Goal: Information Seeking & Learning: Understand process/instructions

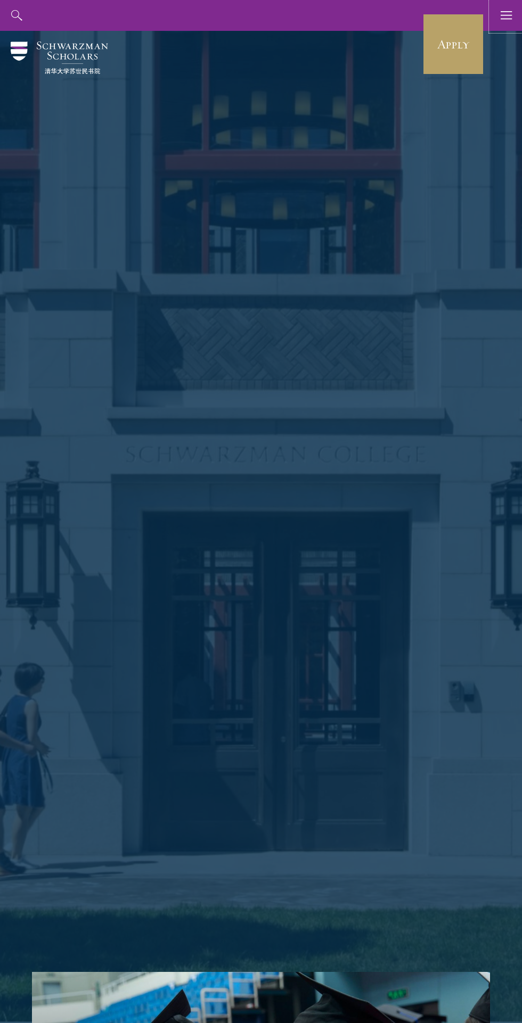
click at [506, 11] on use "button" at bounding box center [505, 15] width 11 height 8
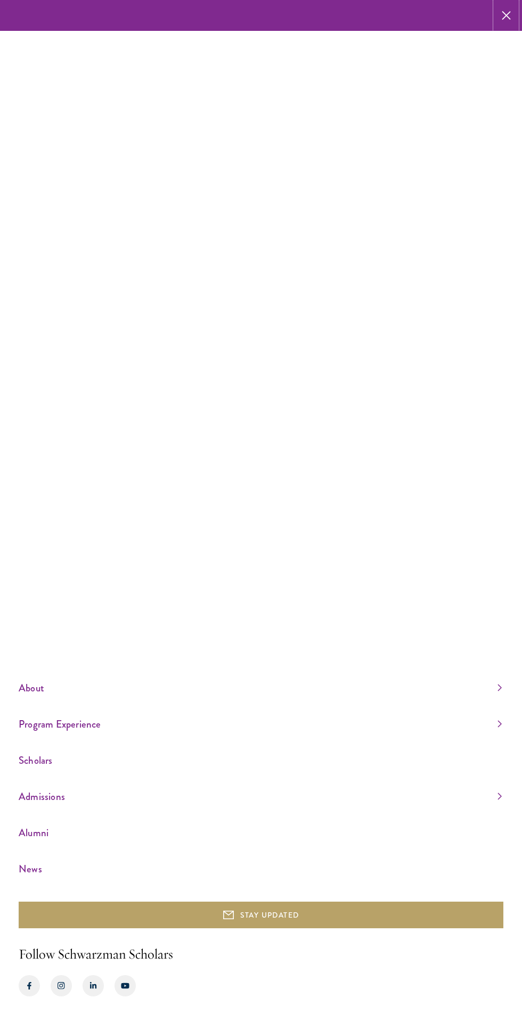
click at [506, 15] on use "button" at bounding box center [506, 15] width 16 height 16
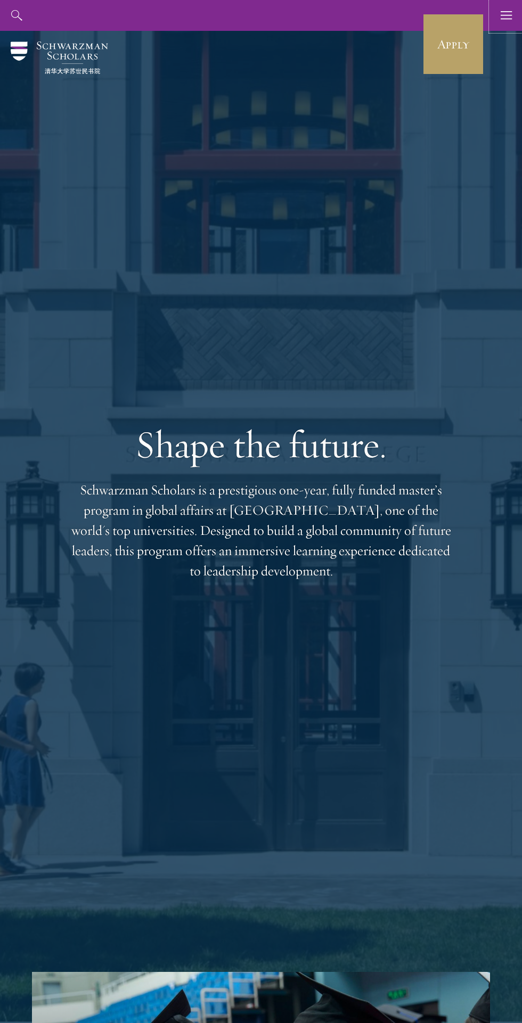
click at [509, 19] on use "button" at bounding box center [505, 15] width 11 height 8
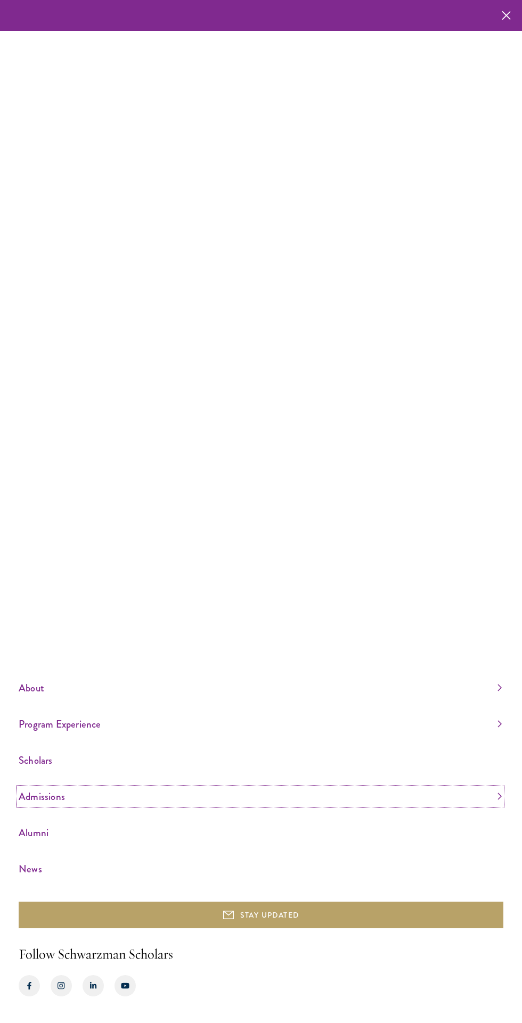
click at [198, 806] on link "Admissions" at bounding box center [260, 797] width 483 height 18
click at [171, 778] on li "Application Instructions" at bounding box center [260, 771] width 483 height 13
click at [88, 777] on link "Application Instructions" at bounding box center [54, 771] width 71 height 11
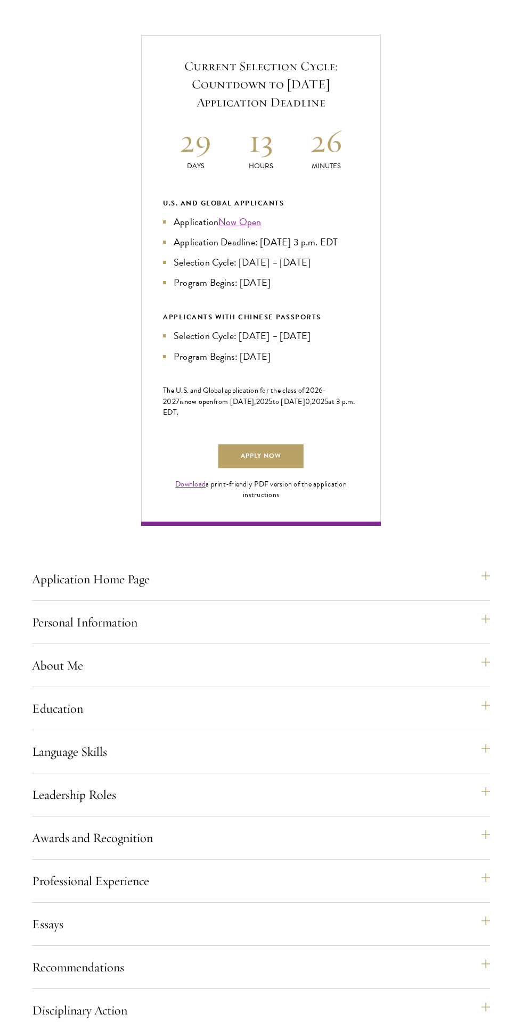
scroll to position [369, 0]
click at [384, 935] on button "Essays" at bounding box center [261, 923] width 458 height 26
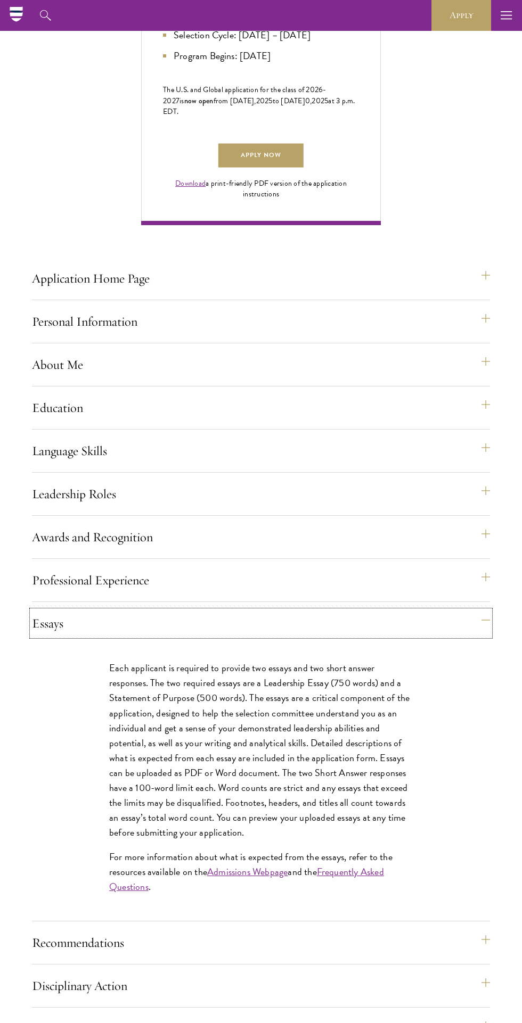
scroll to position [0, 0]
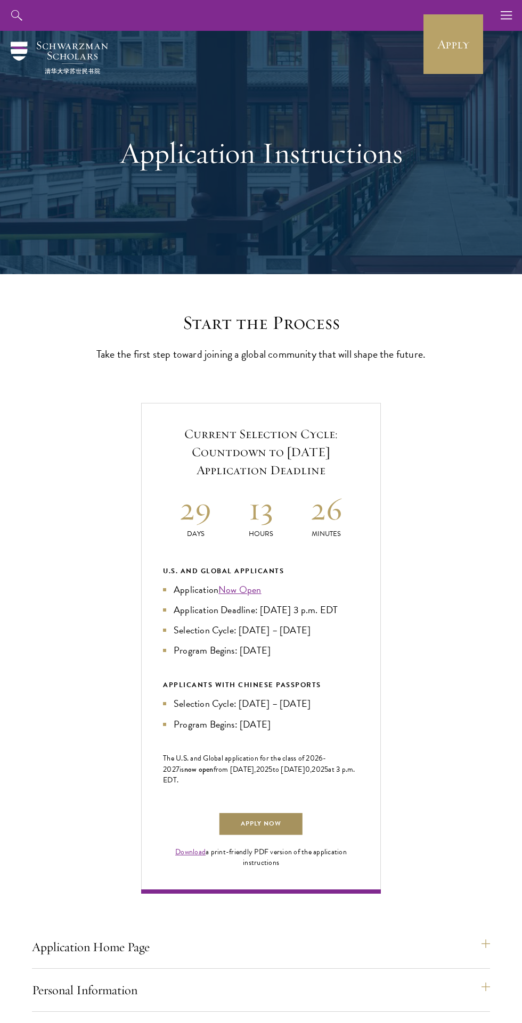
click at [284, 836] on link "Apply Now" at bounding box center [260, 824] width 85 height 24
